Goal: Information Seeking & Learning: Learn about a topic

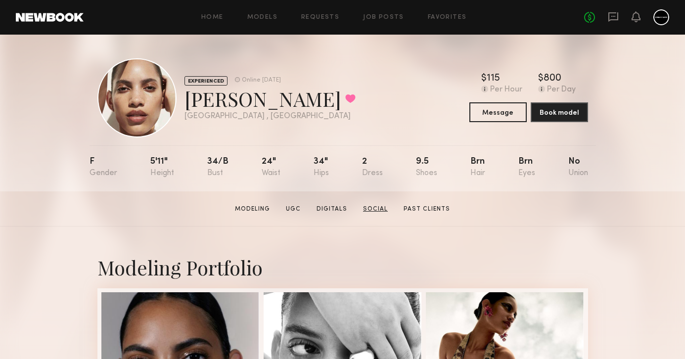
click at [376, 210] on link "Social" at bounding box center [375, 209] width 33 height 9
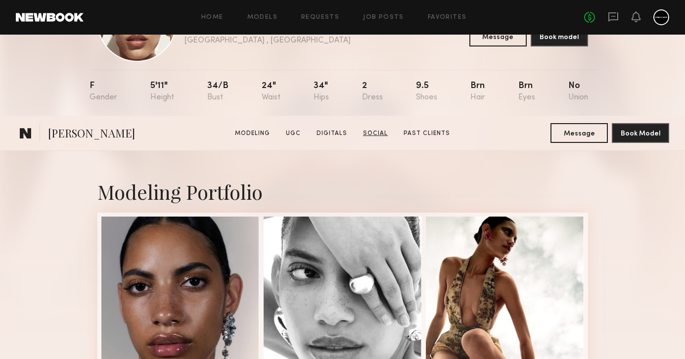
scroll to position [2257, 0]
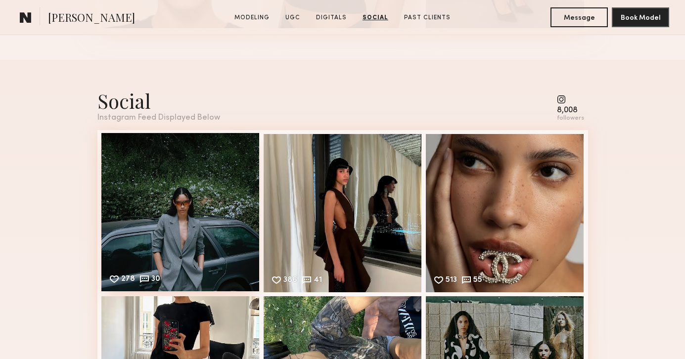
click at [216, 181] on div "278 30 Likes & comments displayed to show model’s engagement" at bounding box center [180, 212] width 158 height 158
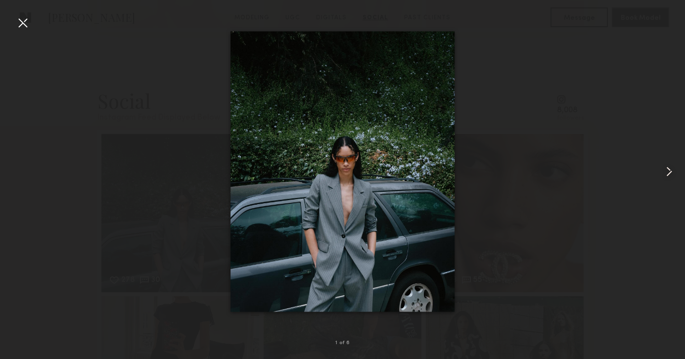
click at [671, 169] on common-icon at bounding box center [669, 172] width 16 height 16
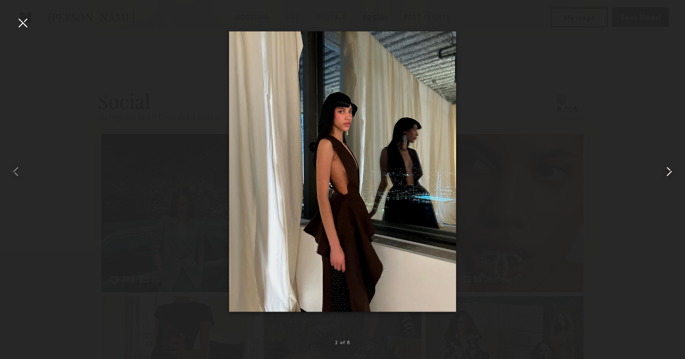
click at [671, 169] on common-icon at bounding box center [669, 172] width 16 height 16
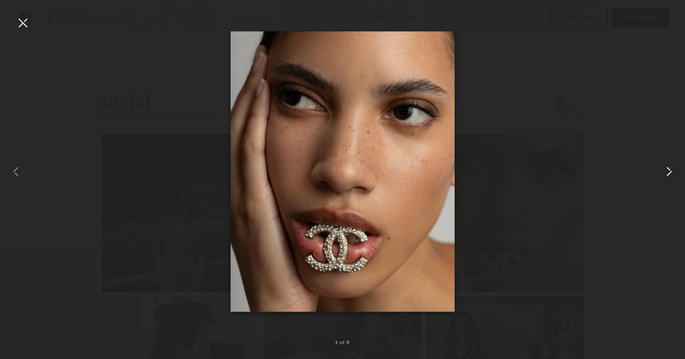
click at [671, 169] on common-icon at bounding box center [669, 172] width 16 height 16
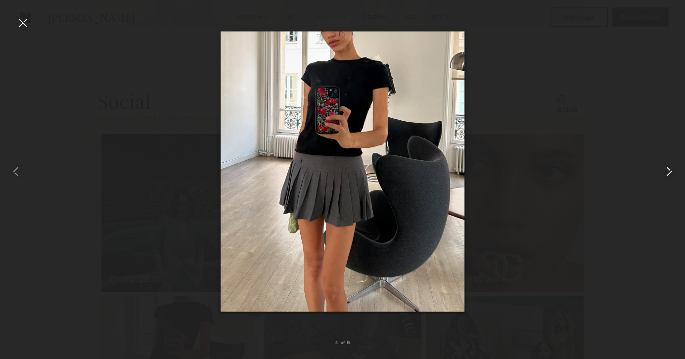
click at [671, 169] on common-icon at bounding box center [669, 172] width 16 height 16
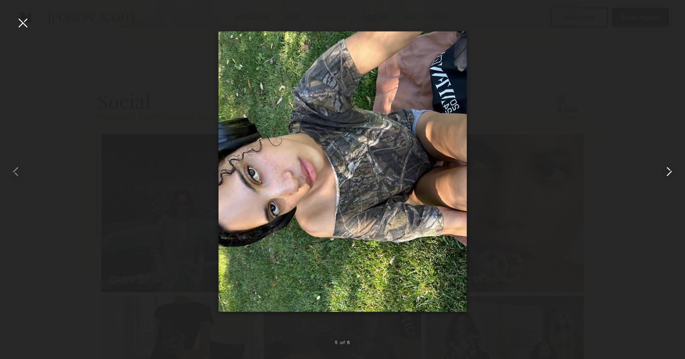
click at [671, 169] on common-icon at bounding box center [669, 172] width 16 height 16
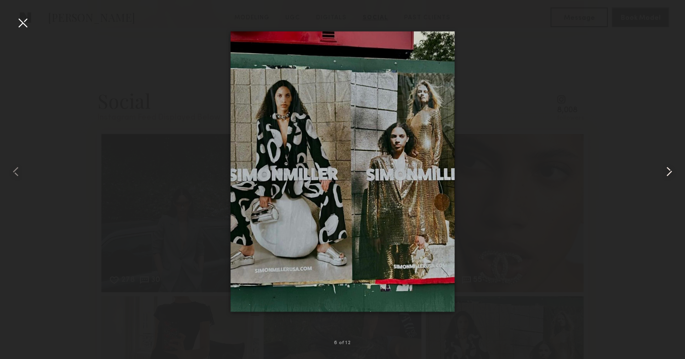
click at [671, 169] on common-icon at bounding box center [669, 172] width 16 height 16
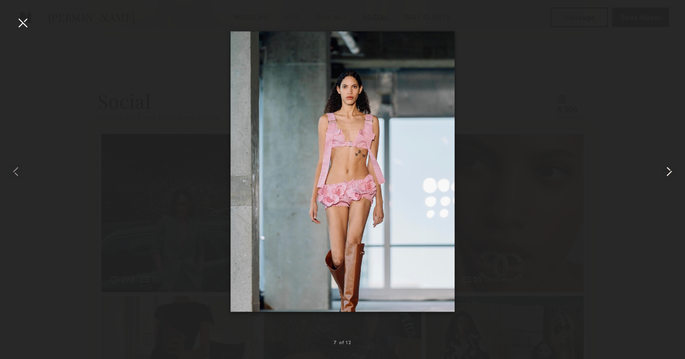
click at [671, 169] on common-icon at bounding box center [669, 172] width 16 height 16
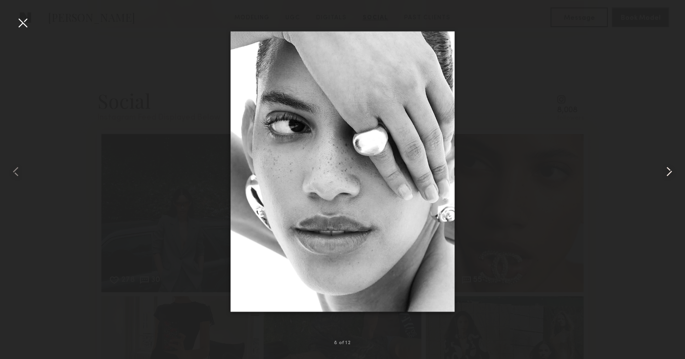
click at [671, 169] on common-icon at bounding box center [669, 172] width 16 height 16
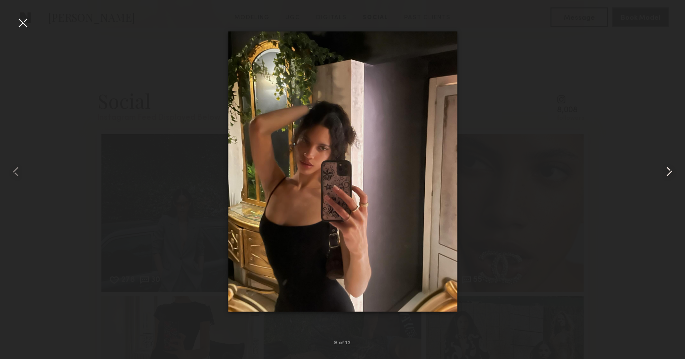
click at [671, 169] on common-icon at bounding box center [669, 172] width 16 height 16
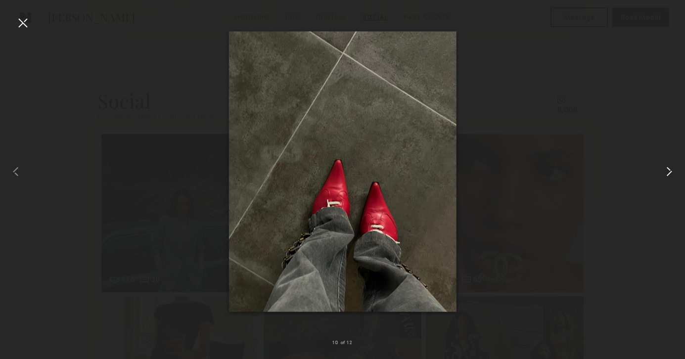
click at [671, 169] on common-icon at bounding box center [669, 172] width 16 height 16
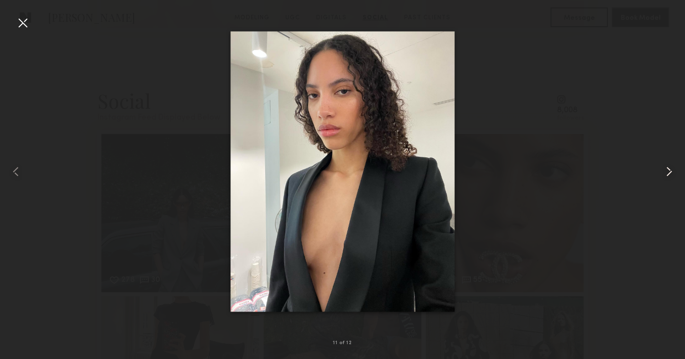
click at [671, 169] on common-icon at bounding box center [669, 172] width 16 height 16
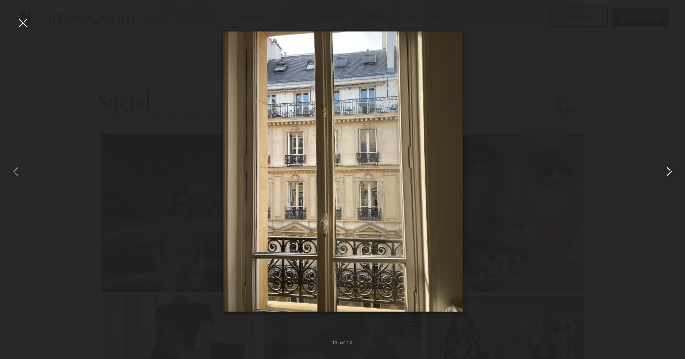
click at [671, 169] on common-icon at bounding box center [669, 172] width 16 height 16
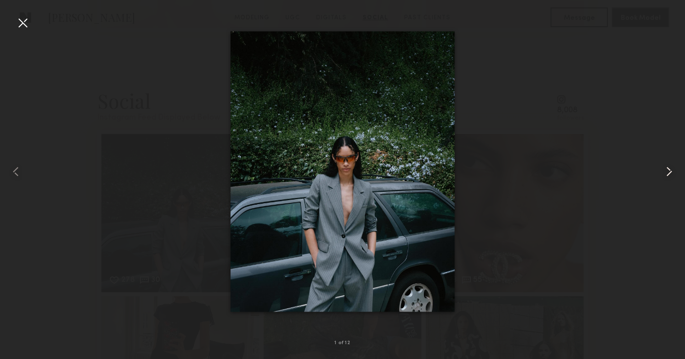
click at [671, 169] on common-icon at bounding box center [669, 172] width 16 height 16
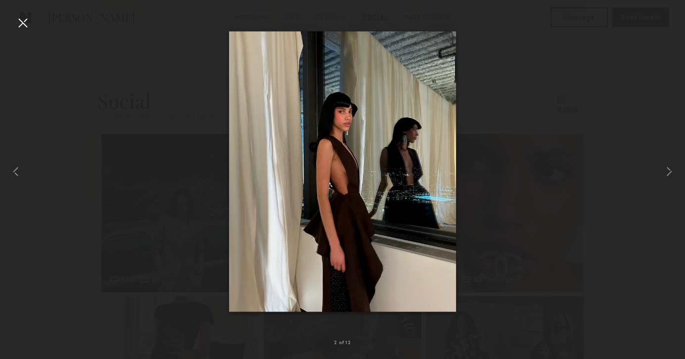
click at [635, 138] on div at bounding box center [342, 171] width 685 height 311
click at [18, 21] on div at bounding box center [23, 23] width 16 height 16
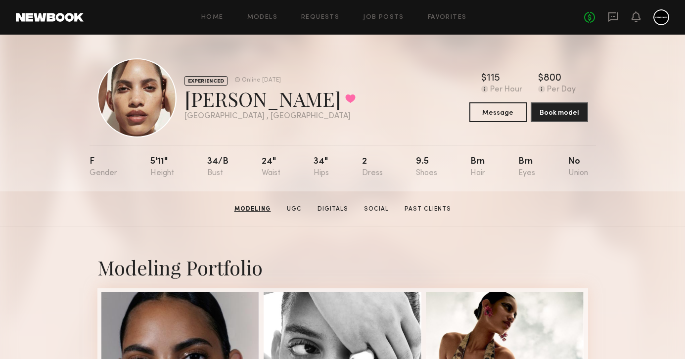
scroll to position [0, 0]
